Goal: Transaction & Acquisition: Purchase product/service

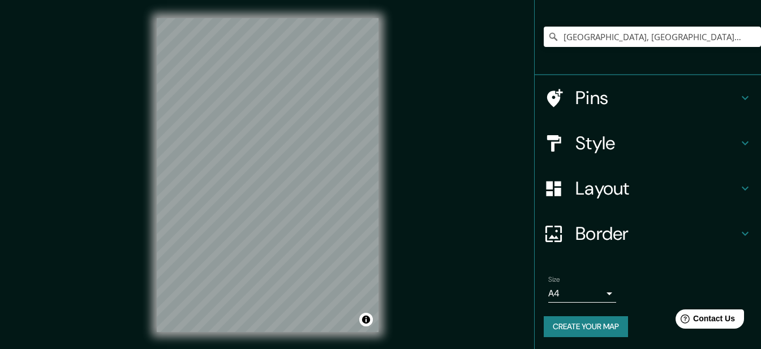
scroll to position [84, 0]
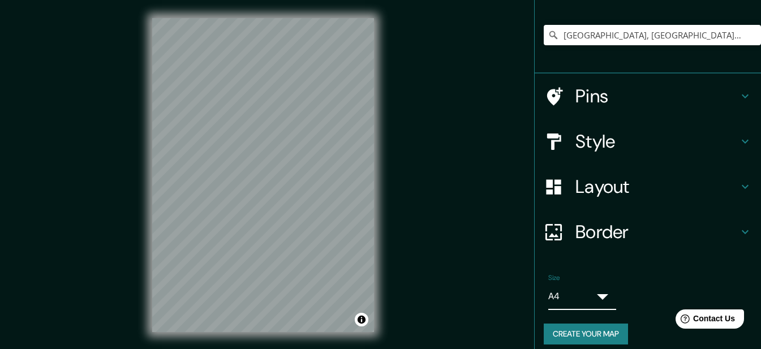
click at [604, 289] on body "Mappin Location Lima, Provincia de Lima, Perú Pins Style Layout Border Choose a…" at bounding box center [380, 174] width 761 height 349
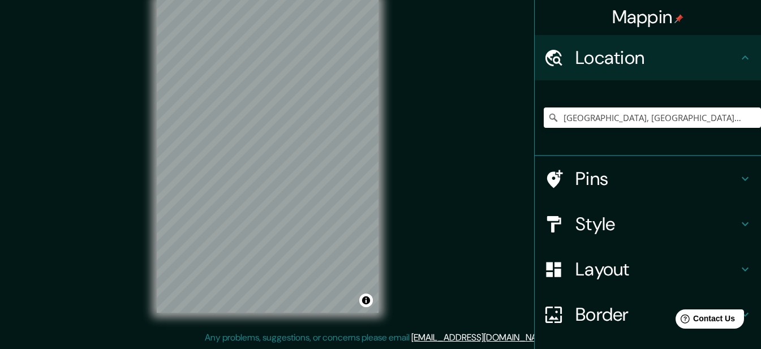
scroll to position [0, 0]
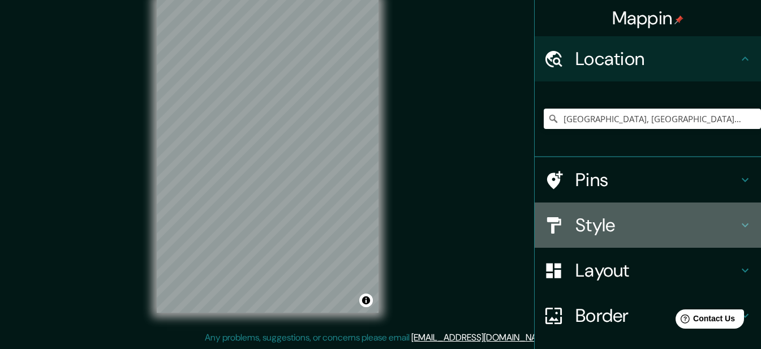
click at [705, 223] on h4 "Style" at bounding box center [657, 225] width 163 height 23
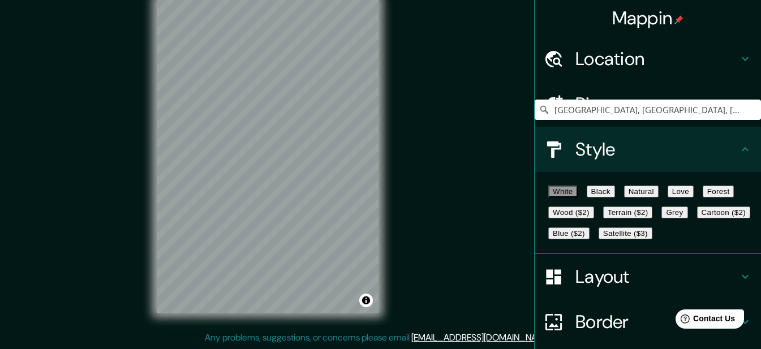
click at [594, 219] on button "Wood ($2)" at bounding box center [572, 213] width 46 height 12
click at [662, 219] on button "Grey" at bounding box center [675, 213] width 26 height 12
click at [697, 219] on button "Cartoon ($2)" at bounding box center [723, 213] width 53 height 12
click at [590, 239] on button "Blue ($2)" at bounding box center [569, 234] width 41 height 12
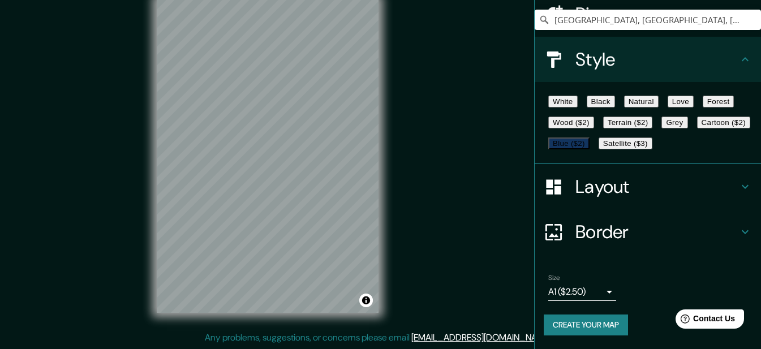
scroll to position [147, 0]
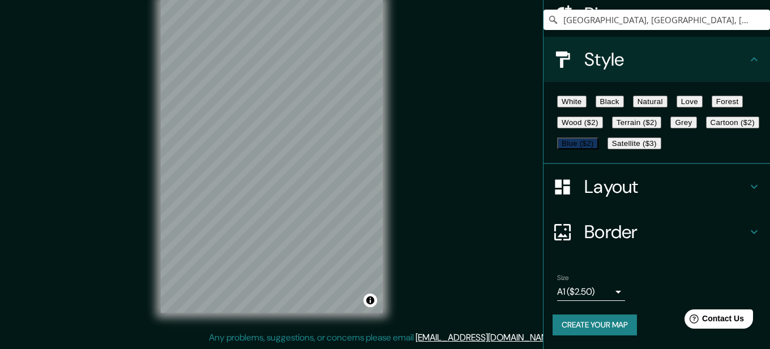
click at [590, 290] on body "Mappin Location Lima, Provincia de Lima, Perú Pins Style White Black Natural Lo…" at bounding box center [385, 155] width 770 height 349
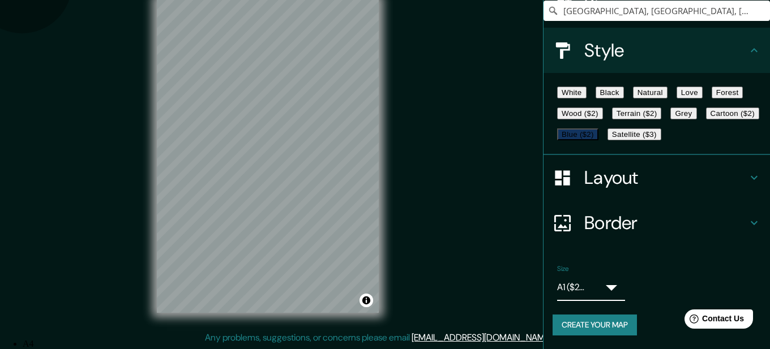
click at [571, 349] on li "A3" at bounding box center [392, 354] width 739 height 10
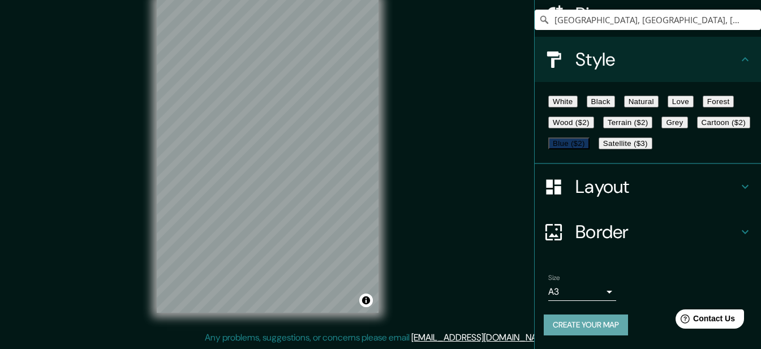
click at [585, 325] on button "Create your map" at bounding box center [586, 325] width 84 height 21
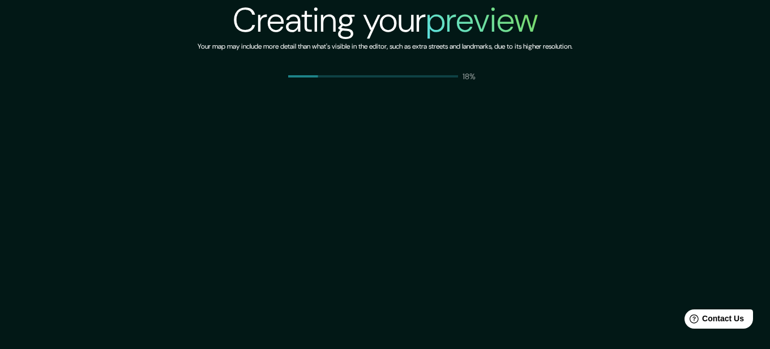
click at [580, 348] on div "Creating your preview Your map may include more detail than what's visible in t…" at bounding box center [385, 174] width 770 height 349
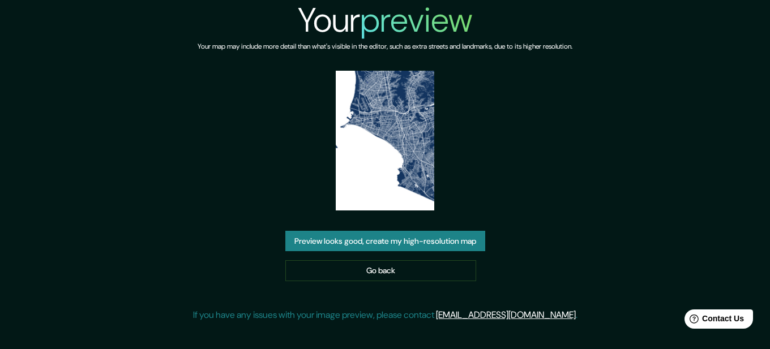
click at [346, 242] on button "Preview looks good, create my high-resolution map" at bounding box center [385, 241] width 200 height 21
